Goal: Task Accomplishment & Management: Use online tool/utility

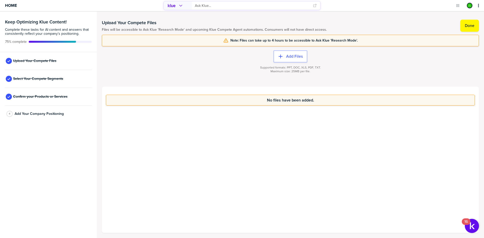
click at [274, 127] on div "No files have been added." at bounding box center [290, 160] width 377 height 146
click at [297, 135] on div "No files have been added." at bounding box center [290, 160] width 377 height 146
click at [275, 121] on div "No files have been added." at bounding box center [290, 160] width 377 height 146
click at [262, 162] on div "No files have been added." at bounding box center [290, 160] width 377 height 146
click at [234, 145] on div "No files have been added." at bounding box center [290, 160] width 377 height 146
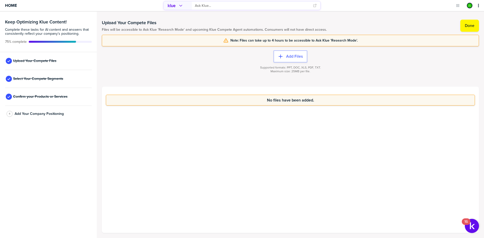
click at [240, 149] on div "No files have been added." at bounding box center [290, 160] width 377 height 146
click at [255, 180] on div "No files have been added." at bounding box center [290, 160] width 377 height 146
click at [197, 178] on div "No files have been added." at bounding box center [290, 160] width 377 height 146
click at [225, 136] on div "No files have been added." at bounding box center [290, 160] width 377 height 146
click at [193, 167] on div "No files have been added." at bounding box center [290, 160] width 377 height 146
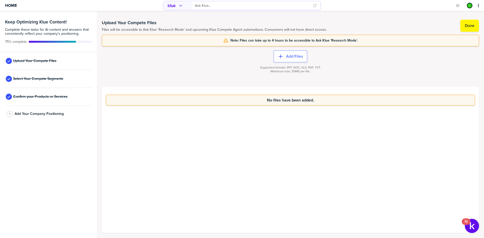
click at [213, 163] on div "No files have been added." at bounding box center [290, 160] width 377 height 146
click at [217, 164] on div "No files have been added." at bounding box center [290, 160] width 377 height 146
click at [38, 75] on div "Select Your Compete Segments" at bounding box center [48, 79] width 87 height 18
click at [39, 78] on span "Select Your Compete Segments" at bounding box center [38, 79] width 50 height 4
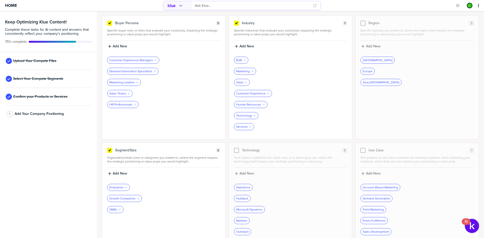
scroll to position [50, 0]
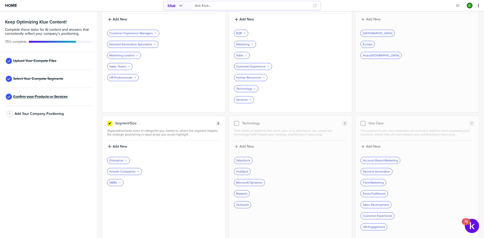
click at [48, 96] on span "Confirm your Products or Services" at bounding box center [40, 97] width 54 height 4
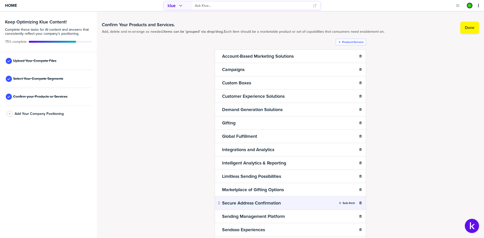
scroll to position [45, 0]
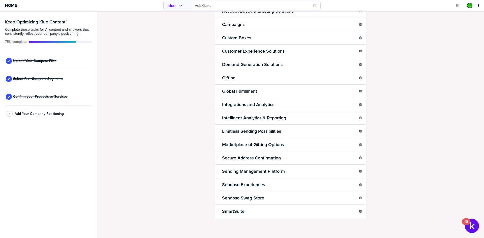
click at [35, 116] on span "Add Your Company Positioning" at bounding box center [39, 114] width 49 height 4
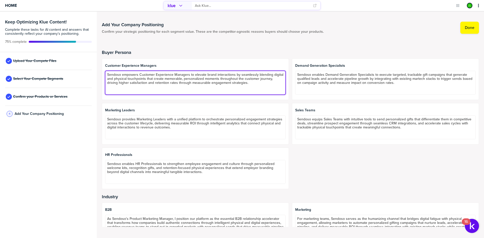
drag, startPoint x: 268, startPoint y: 88, endPoint x: 82, endPoint y: 69, distance: 187.2
click at [77, 69] on div "Keep Optimizing Klue Content! Complete these tasks for AI content and answers t…" at bounding box center [242, 125] width 484 height 227
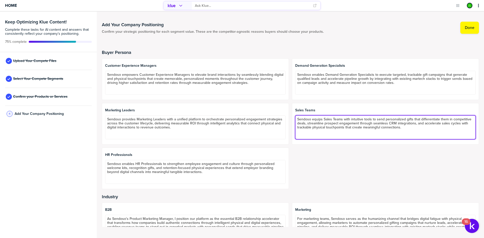
drag, startPoint x: 429, startPoint y: 132, endPoint x: 245, endPoint y: 106, distance: 185.6
click at [245, 106] on div "Customer Experience Managers Sendoso empowers Customer Experience Managers to e…" at bounding box center [290, 123] width 377 height 131
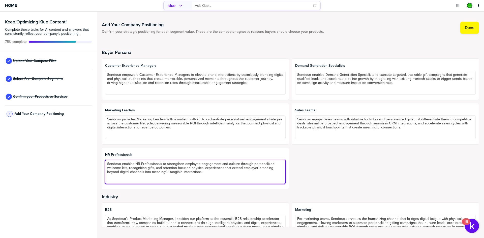
drag, startPoint x: 192, startPoint y: 171, endPoint x: 57, endPoint y: 143, distance: 138.1
click at [57, 143] on div "Keep Optimizing Klue Content! Complete these tasks for AI content and answers t…" at bounding box center [242, 125] width 484 height 227
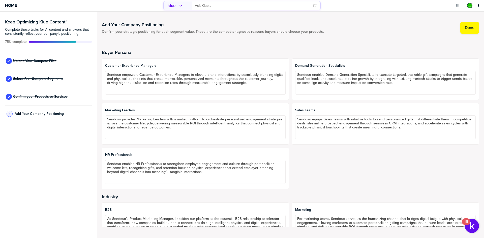
click at [307, 182] on div "Customer Experience Managers Sendoso empowers Customer Experience Managers to e…" at bounding box center [290, 123] width 377 height 131
click at [335, 175] on div "Customer Experience Managers Sendoso empowers Customer Experience Managers to e…" at bounding box center [290, 123] width 377 height 131
click at [314, 176] on div "Customer Experience Managers Sendoso empowers Customer Experience Managers to e…" at bounding box center [290, 123] width 377 height 131
click at [289, 131] on div "Customer Experience Managers Sendoso empowers Customer Experience Managers to e…" at bounding box center [290, 123] width 377 height 131
click at [292, 151] on div "Customer Experience Managers Sendoso empowers Customer Experience Managers to e…" at bounding box center [290, 123] width 377 height 131
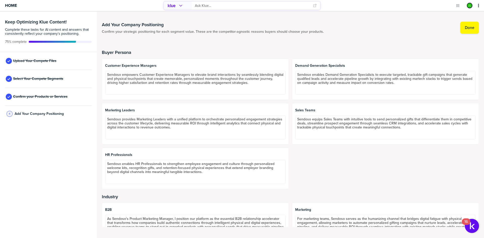
click at [289, 157] on div "Customer Experience Managers Sendoso empowers Customer Experience Managers to e…" at bounding box center [290, 123] width 377 height 131
click at [289, 127] on div "Customer Experience Managers Sendoso empowers Customer Experience Managers to e…" at bounding box center [290, 123] width 377 height 131
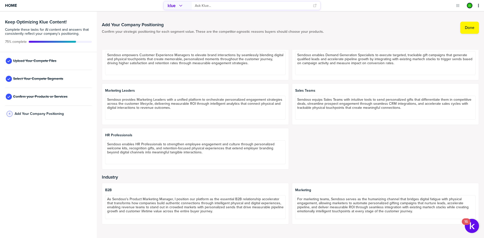
scroll to position [50, 0]
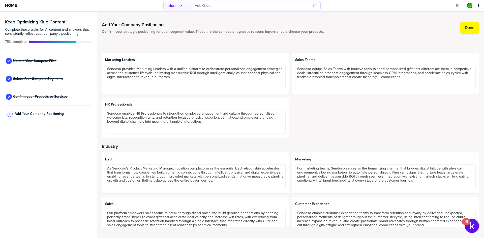
click at [289, 120] on div "Customer Experience Managers Sendoso empowers Customer Experience Managers to e…" at bounding box center [290, 73] width 377 height 131
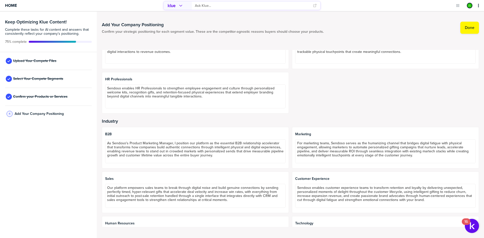
scroll to position [0, 0]
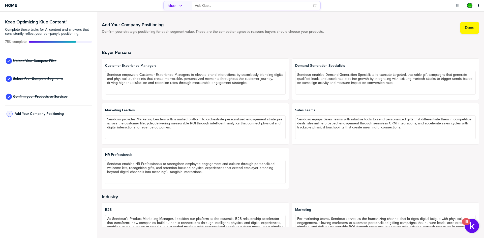
drag, startPoint x: 287, startPoint y: 104, endPoint x: 329, endPoint y: 92, distance: 44.0
click at [287, 104] on div "Customer Experience Managers Sendoso empowers Customer Experience Managers to e…" at bounding box center [290, 123] width 377 height 131
click at [438, 36] on div "Add Your Company Positioning Confirm your strategic positioning for each segmen…" at bounding box center [290, 125] width 377 height 216
click at [468, 27] on label "Done" at bounding box center [470, 27] width 10 height 5
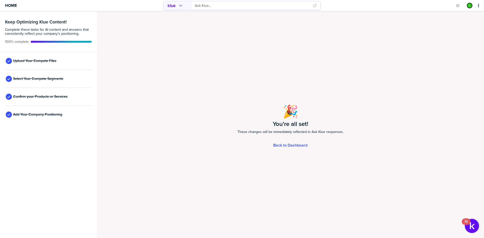
click at [157, 33] on div "🎉 You're all set! These changes will be immediately reflected in Ask Klue respo…" at bounding box center [290, 125] width 387 height 227
click at [171, 60] on div "🎉 You're all set! These changes will be immediately reflected in Ask Klue respo…" at bounding box center [290, 125] width 387 height 227
click at [182, 76] on div "🎉 You're all set! These changes will be immediately reflected in Ask Klue respo…" at bounding box center [290, 125] width 387 height 227
click at [181, 77] on div "🎉 You're all set! These changes will be immediately reflected in Ask Klue respo…" at bounding box center [290, 125] width 387 height 227
click at [202, 110] on div "🎉 You're all set! These changes will be immediately reflected in Ask Klue respo…" at bounding box center [290, 125] width 387 height 227
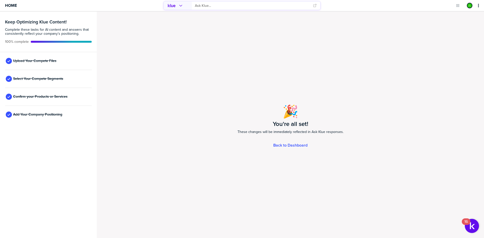
click at [219, 71] on div "🎉 You're all set! These changes will be immediately reflected in Ask Klue respo…" at bounding box center [290, 125] width 387 height 227
click at [200, 69] on div "🎉 You're all set! These changes will be immediately reflected in Ask Klue respo…" at bounding box center [290, 125] width 387 height 227
click at [254, 84] on div "🎉 You're all set! These changes will be immediately reflected in Ask Klue respo…" at bounding box center [290, 125] width 387 height 227
click at [250, 72] on div "🎉 You're all set! These changes will be immediately reflected in Ask Klue respo…" at bounding box center [290, 125] width 387 height 227
drag, startPoint x: 453, startPoint y: 169, endPoint x: 444, endPoint y: 169, distance: 8.8
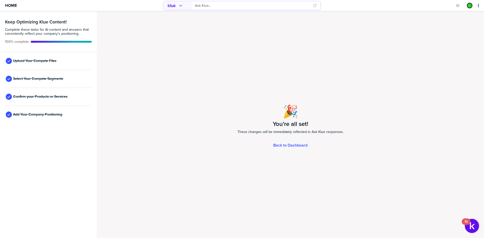
click at [453, 169] on div "🎉 You're all set! These changes will be immediately reflected in Ask Klue respo…" at bounding box center [290, 125] width 387 height 227
click at [19, 5] on div "Home" at bounding box center [80, 5] width 161 height 11
click at [9, 3] on span "Home" at bounding box center [11, 5] width 12 height 4
